Goal: Information Seeking & Learning: Learn about a topic

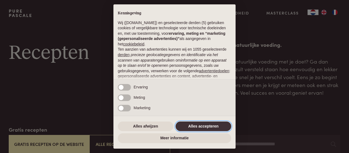
click at [203, 122] on button "Alles accepteren" at bounding box center [204, 126] width 56 height 10
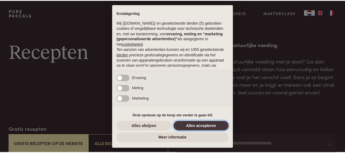
scroll to position [67, 0]
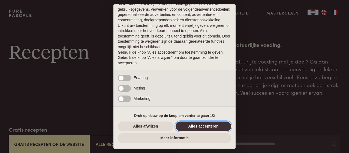
click at [208, 125] on button "Alles accepteren" at bounding box center [204, 126] width 56 height 10
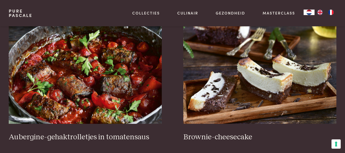
scroll to position [187, 0]
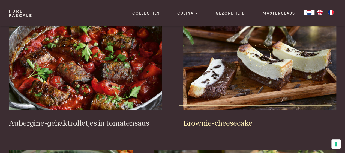
click at [223, 121] on h3 "Brownie-cheesecake" at bounding box center [259, 123] width 153 height 10
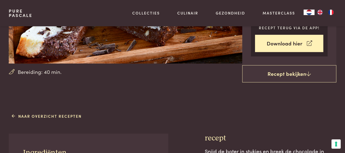
scroll to position [84, 0]
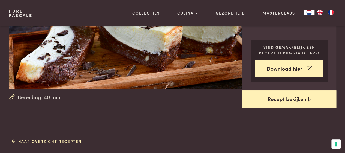
click at [288, 99] on link "Recept bekijken" at bounding box center [289, 98] width 94 height 17
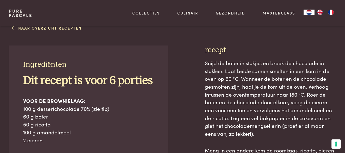
scroll to position [219, 0]
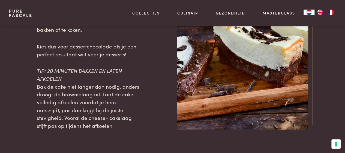
scroll to position [633, 0]
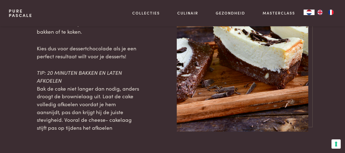
drag, startPoint x: 346, startPoint y: 78, endPoint x: 341, endPoint y: 68, distance: 10.9
click at [341, 68] on div "TIP: DESSERTCHOCOLADE Dessertchocolade is speciaal ontwikkeld om te verwerken i…" at bounding box center [172, 32] width 345 height 198
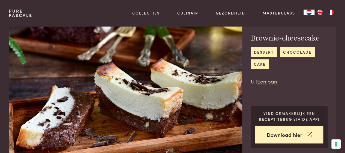
scroll to position [0, 0]
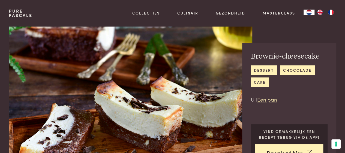
scroll to position [219, 0]
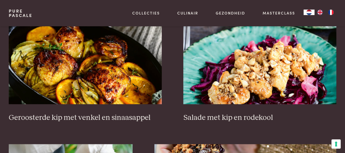
scroll to position [657, 0]
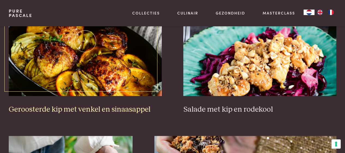
click at [129, 106] on h3 "Geroosterde kip met venkel en sinaasappel" at bounding box center [85, 110] width 153 height 10
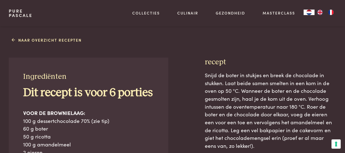
scroll to position [160, 0]
